Goal: Information Seeking & Learning: Learn about a topic

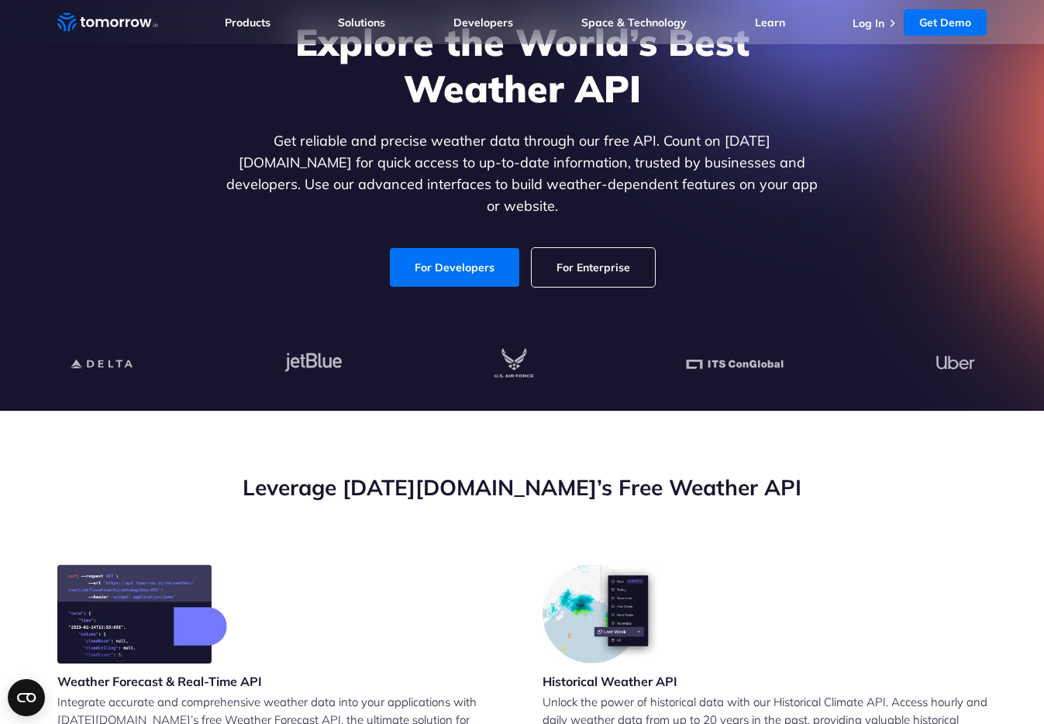
scroll to position [162, 0]
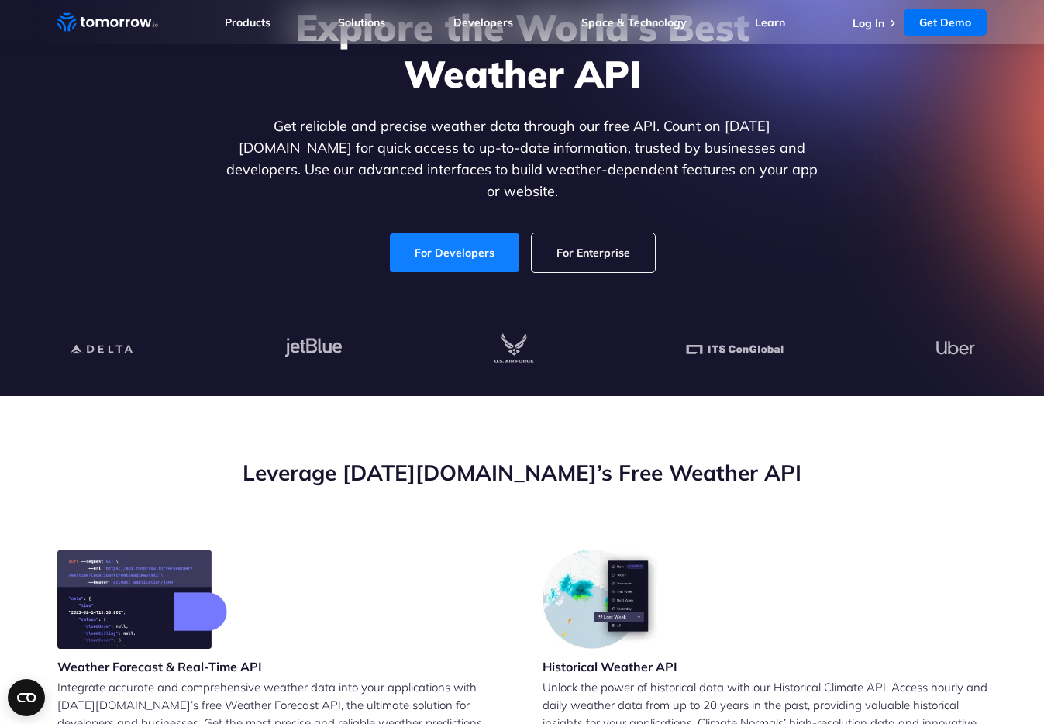
click at [457, 236] on link "For Developers" at bounding box center [454, 252] width 129 height 39
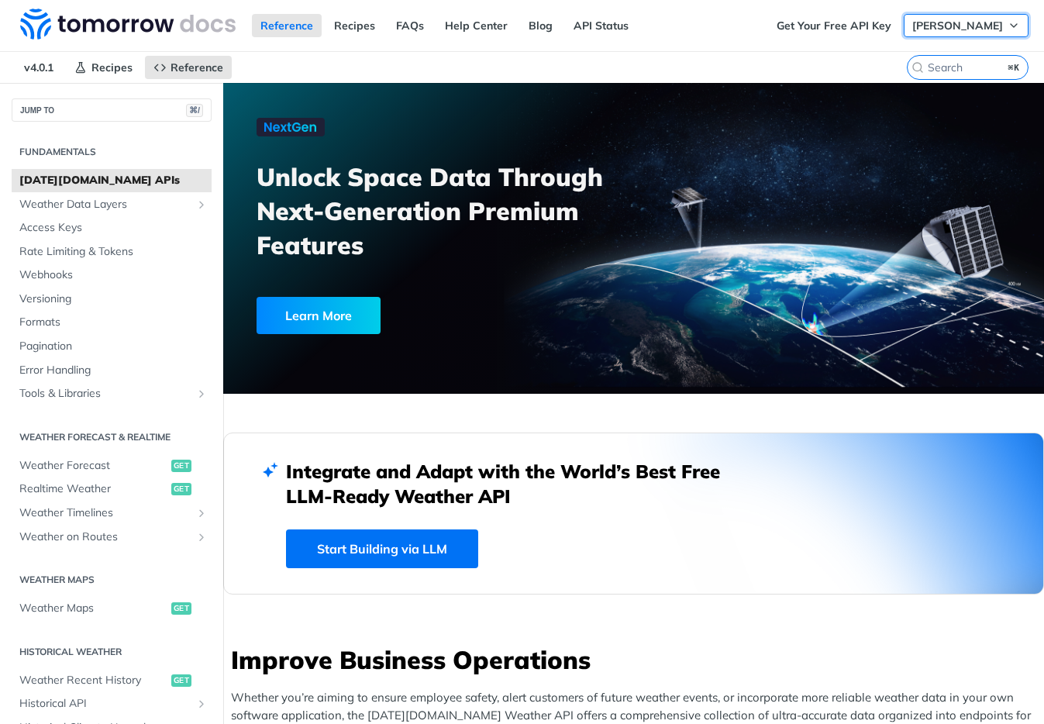
click at [958, 15] on button "[PERSON_NAME]" at bounding box center [965, 25] width 125 height 23
click at [784, 26] on link "Get Your Free API Key" at bounding box center [834, 25] width 132 height 23
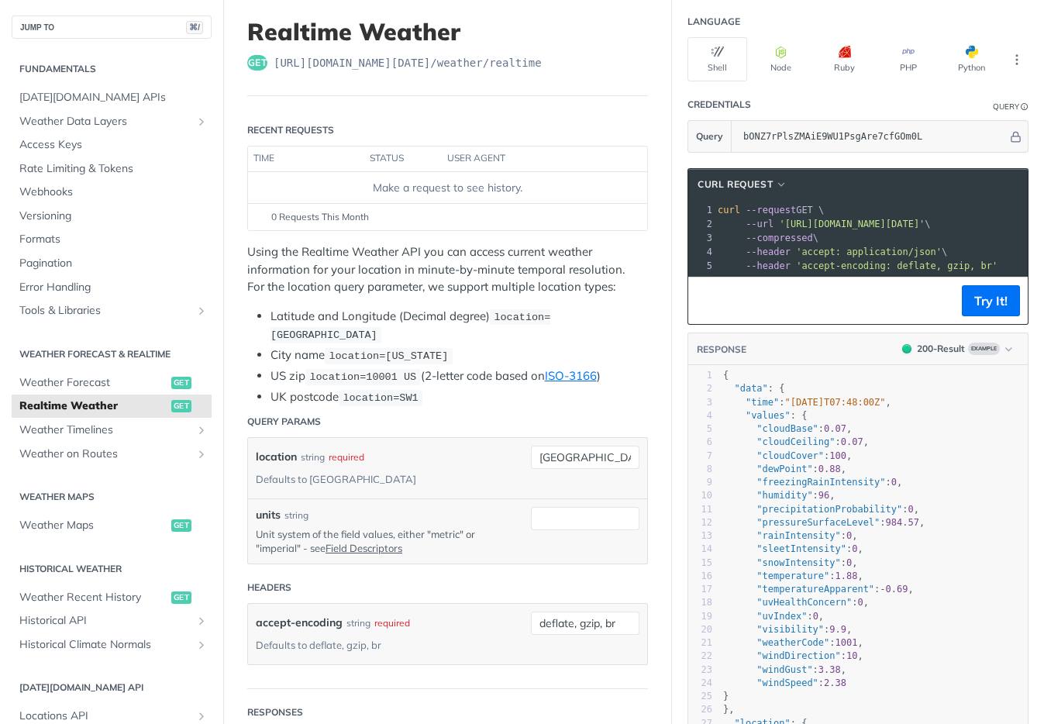
scroll to position [92, 0]
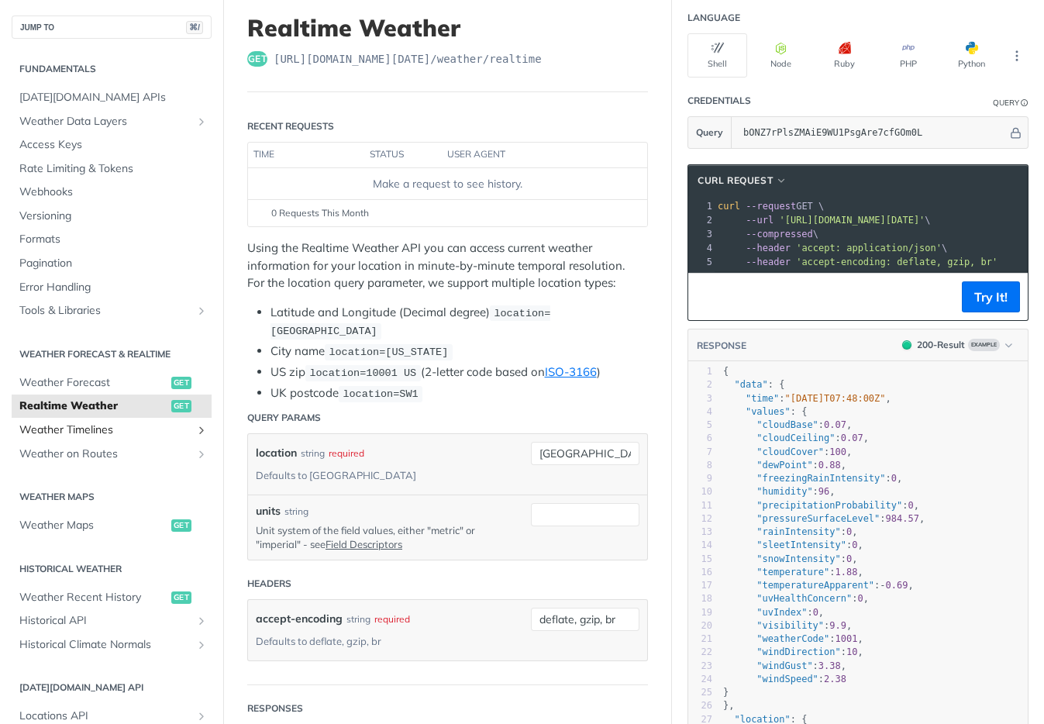
click at [129, 431] on span "Weather Timelines" at bounding box center [105, 429] width 172 height 15
